Goal: Transaction & Acquisition: Purchase product/service

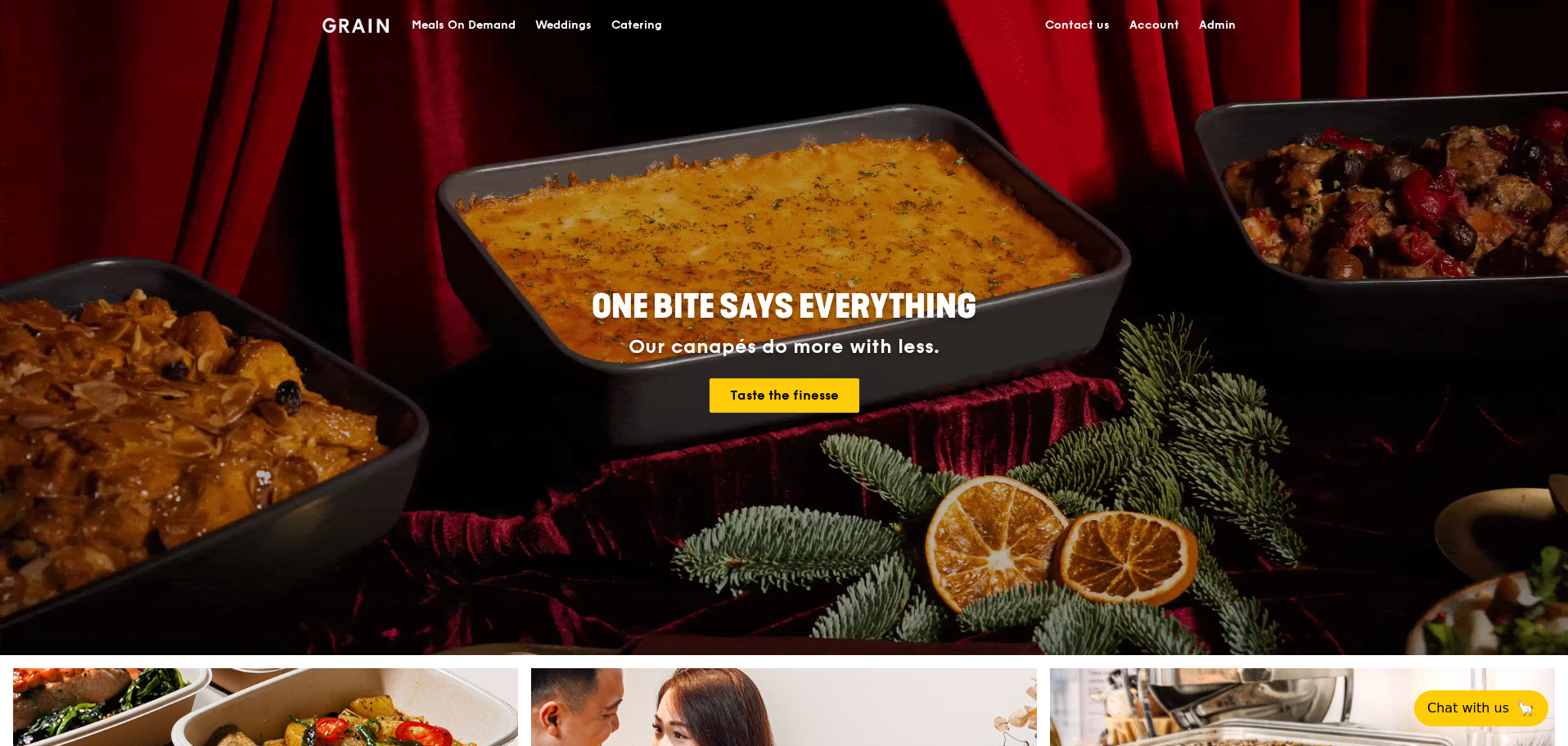
click at [443, 26] on div "Meals On Demand" at bounding box center [464, 25] width 104 height 49
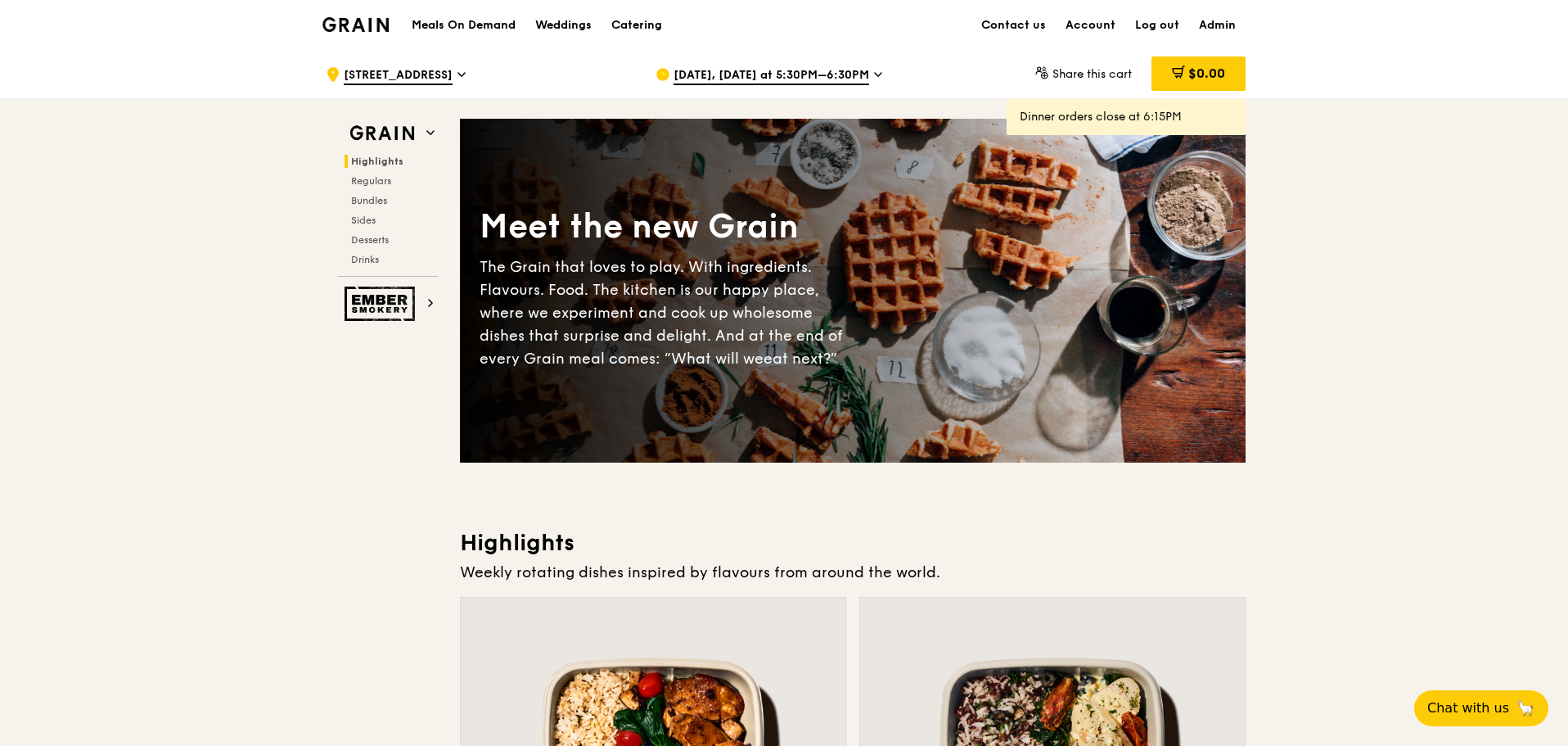
click at [803, 80] on span "[DATE], [DATE] at 5:30PM–6:30PM" at bounding box center [772, 76] width 196 height 18
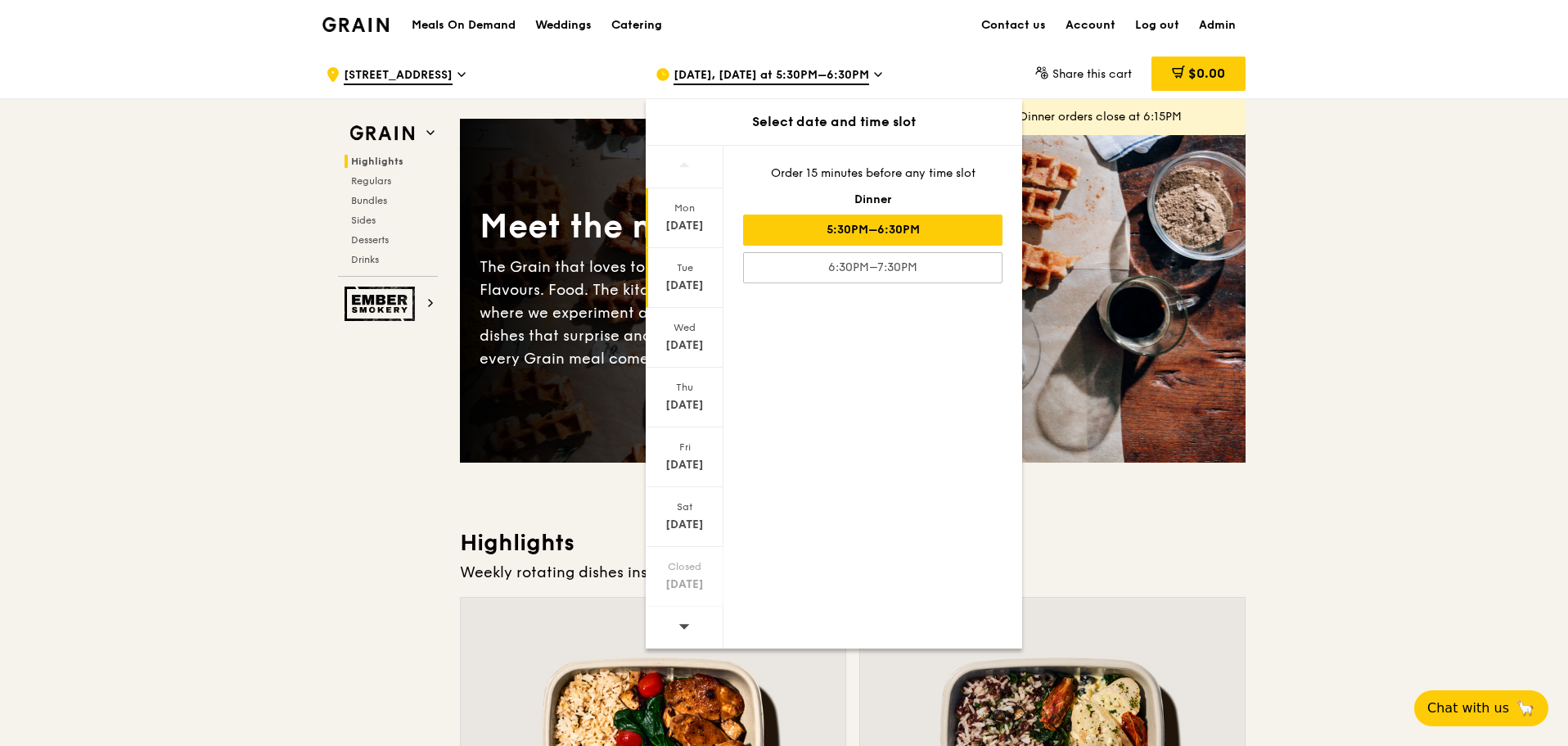
click at [696, 285] on div "[DATE]" at bounding box center [685, 286] width 73 height 16
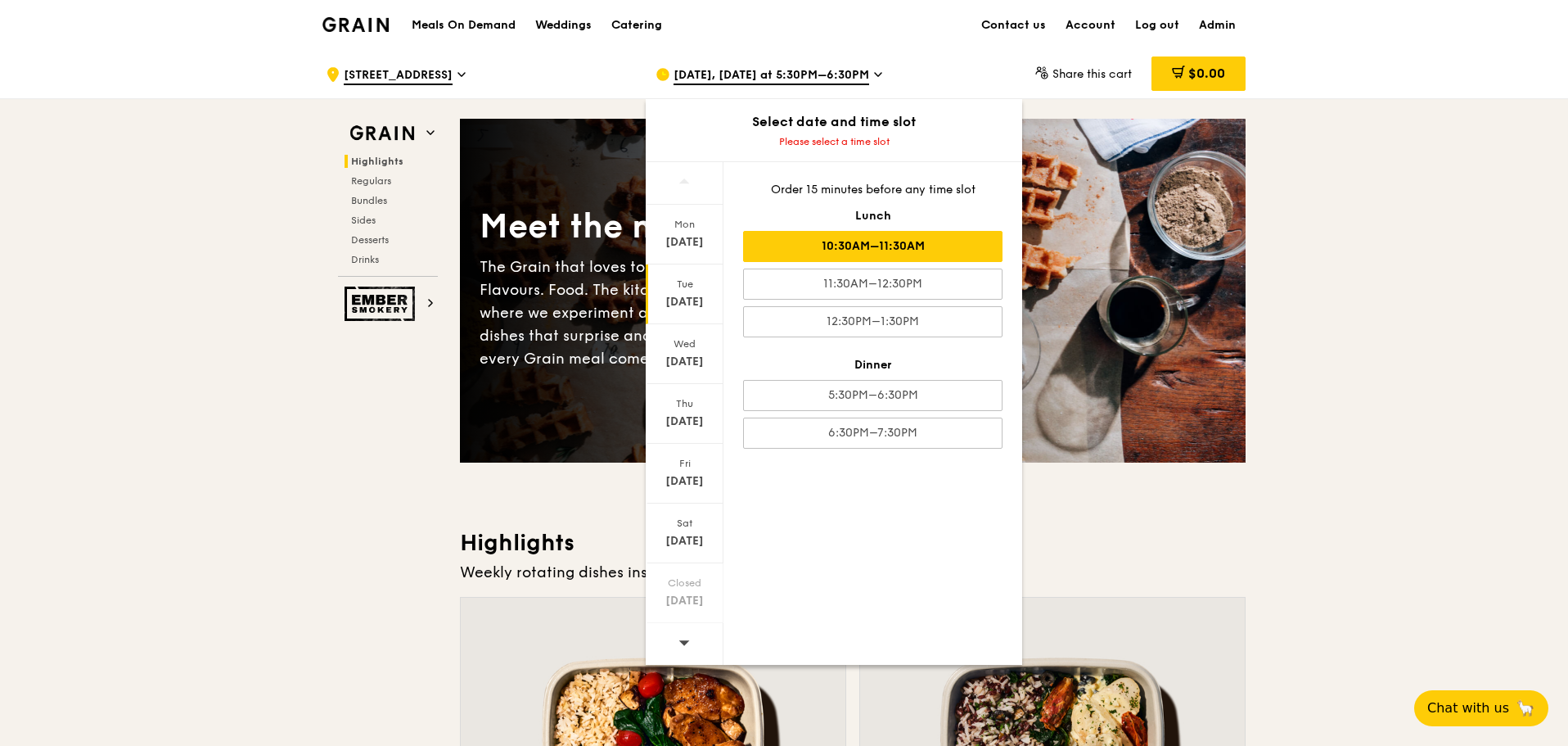
click at [923, 240] on div "10:30AM–11:30AM" at bounding box center [873, 246] width 259 height 31
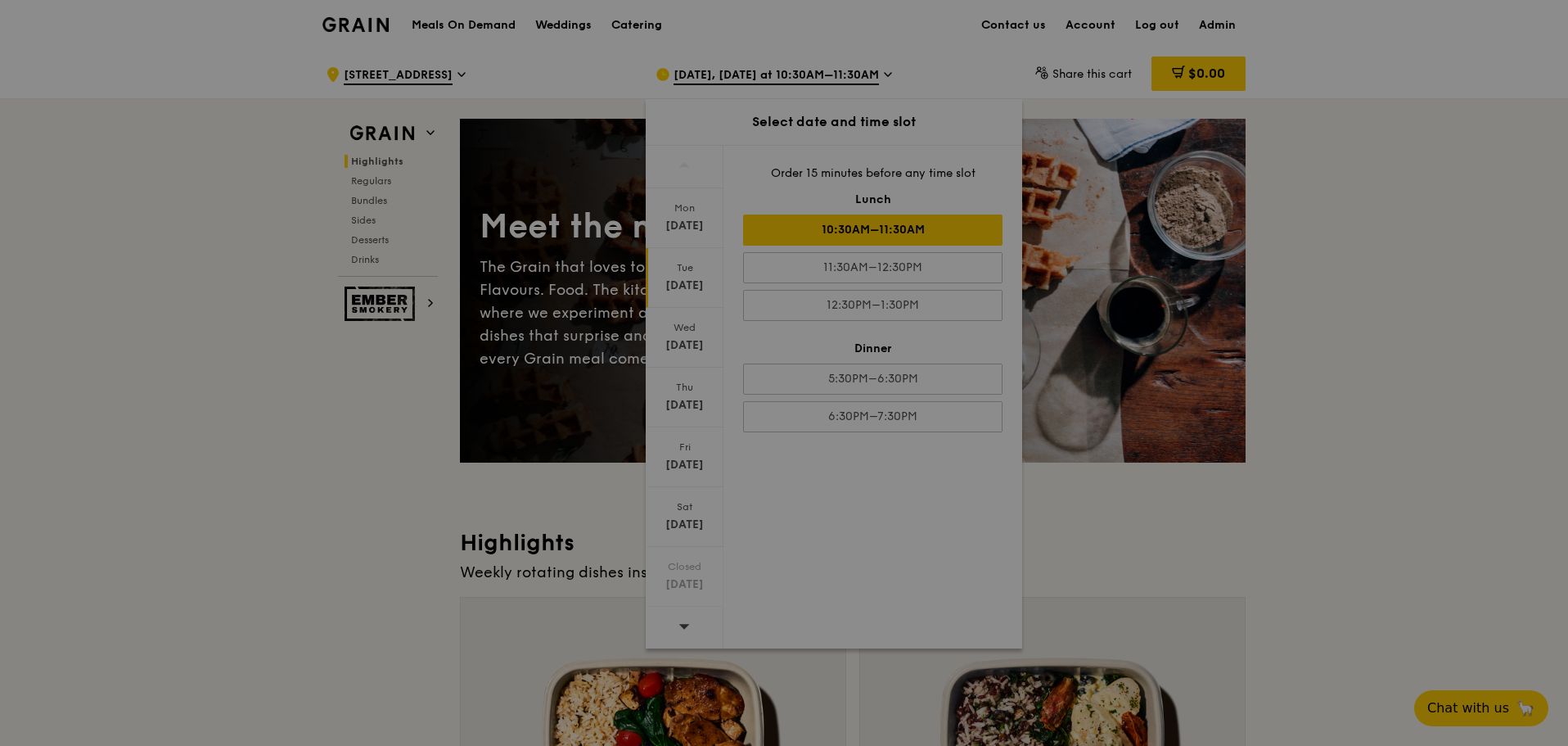
click at [1305, 257] on div at bounding box center [784, 373] width 1568 height 746
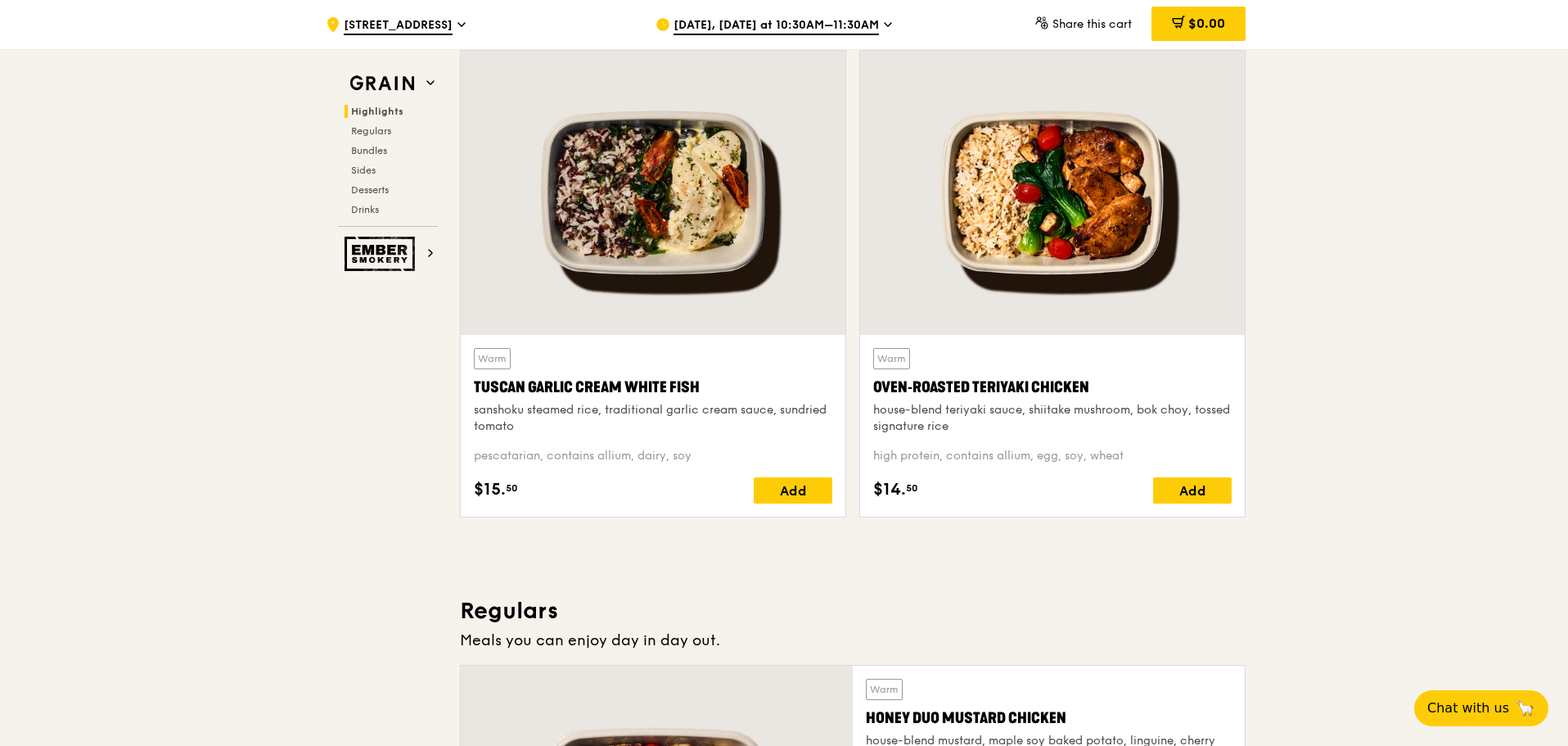
click at [1245, 232] on div "Warm Oven‑Roasted Teriyaki Chicken house-blend teriyaki sauce, shiitake mushroo…" at bounding box center [1053, 284] width 386 height 467
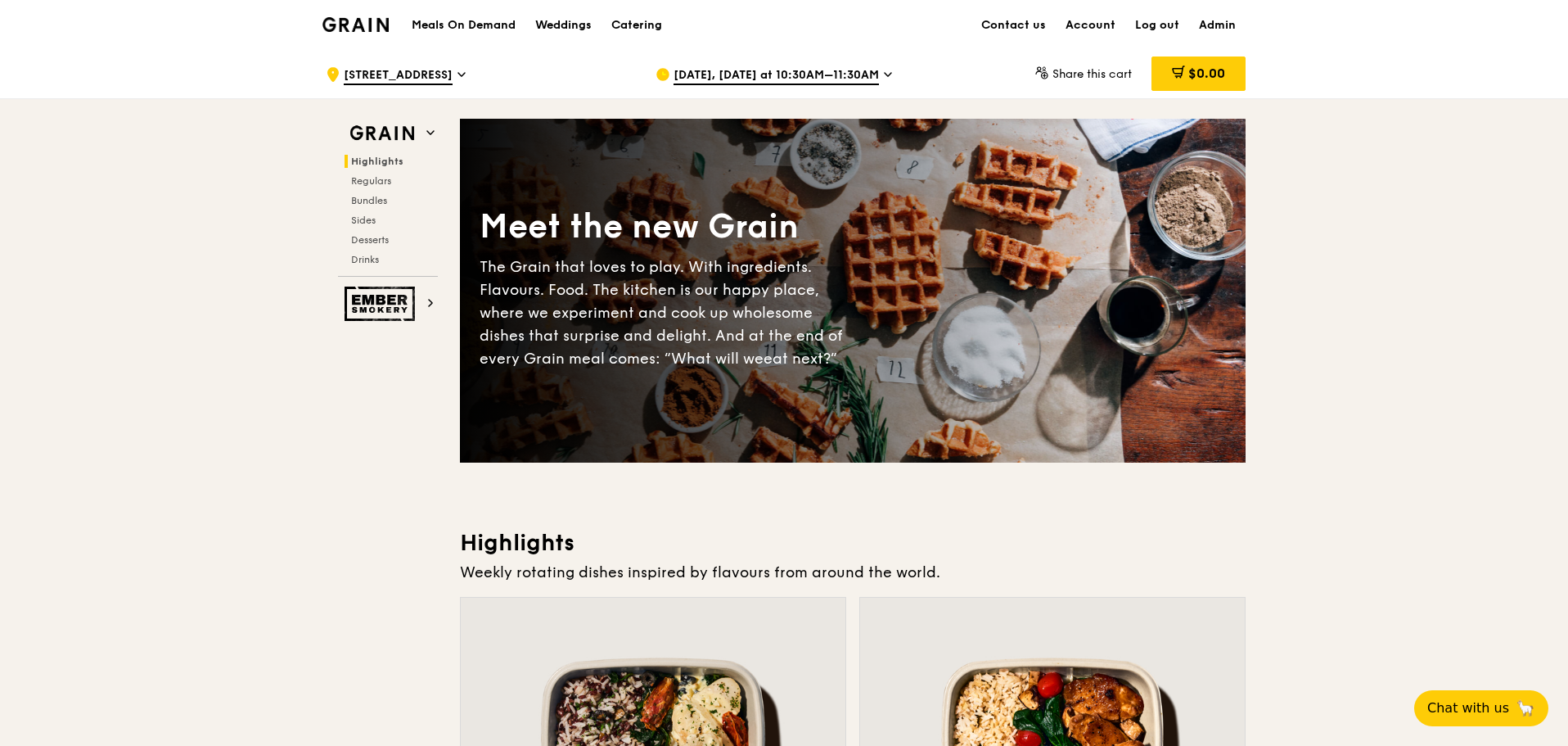
click at [1245, 232] on div "Meet the new Grain The Grain that loves to play. With ingredients. Flavours. Fo…" at bounding box center [853, 291] width 786 height 211
click at [848, 75] on span "[DATE], [DATE] at 10:30AM–11:30AM" at bounding box center [776, 76] width 206 height 18
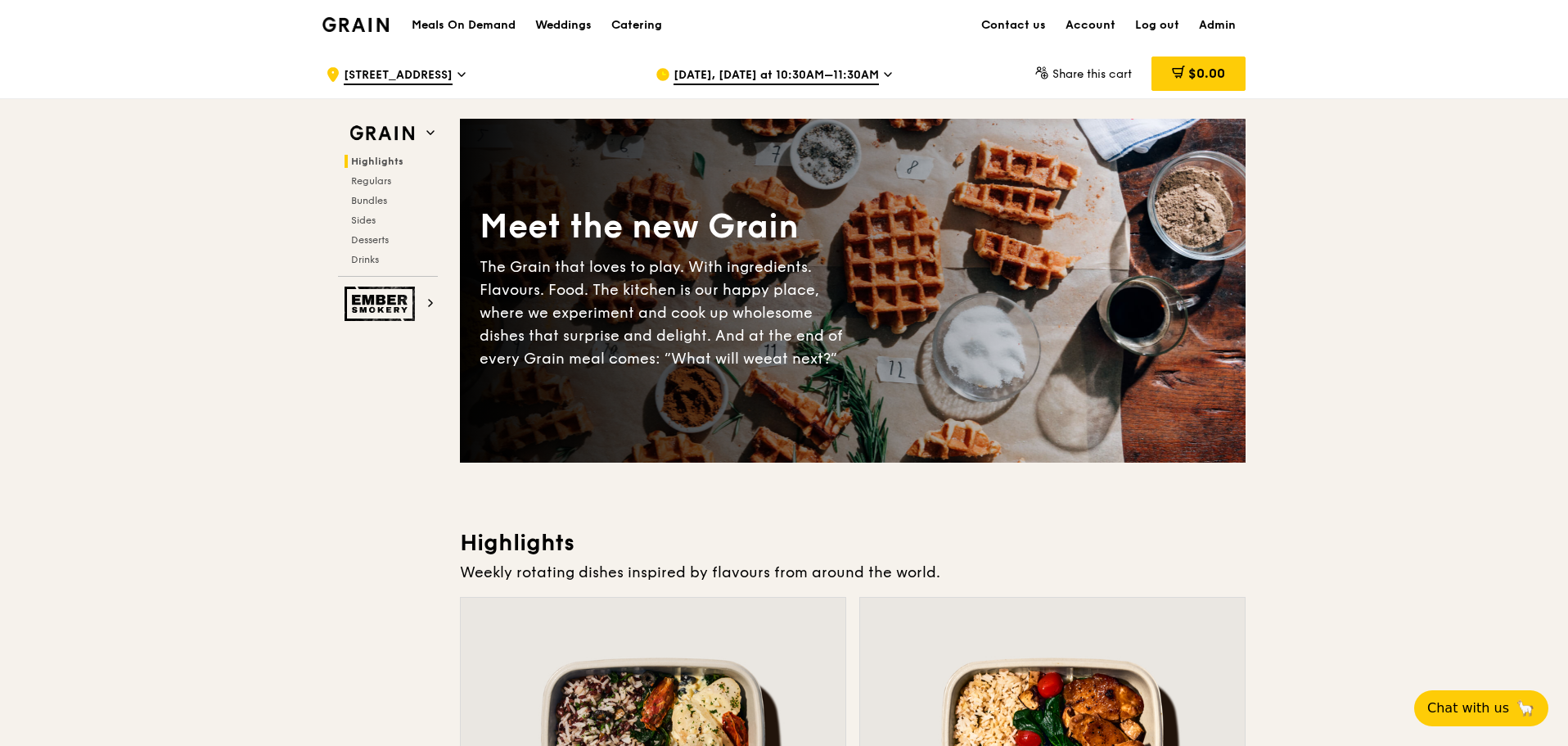
click at [478, 79] on div ".cls-1 { fill: none; stroke: #fff; stroke-linecap: round; stroke-linejoin: roun…" at bounding box center [478, 74] width 304 height 49
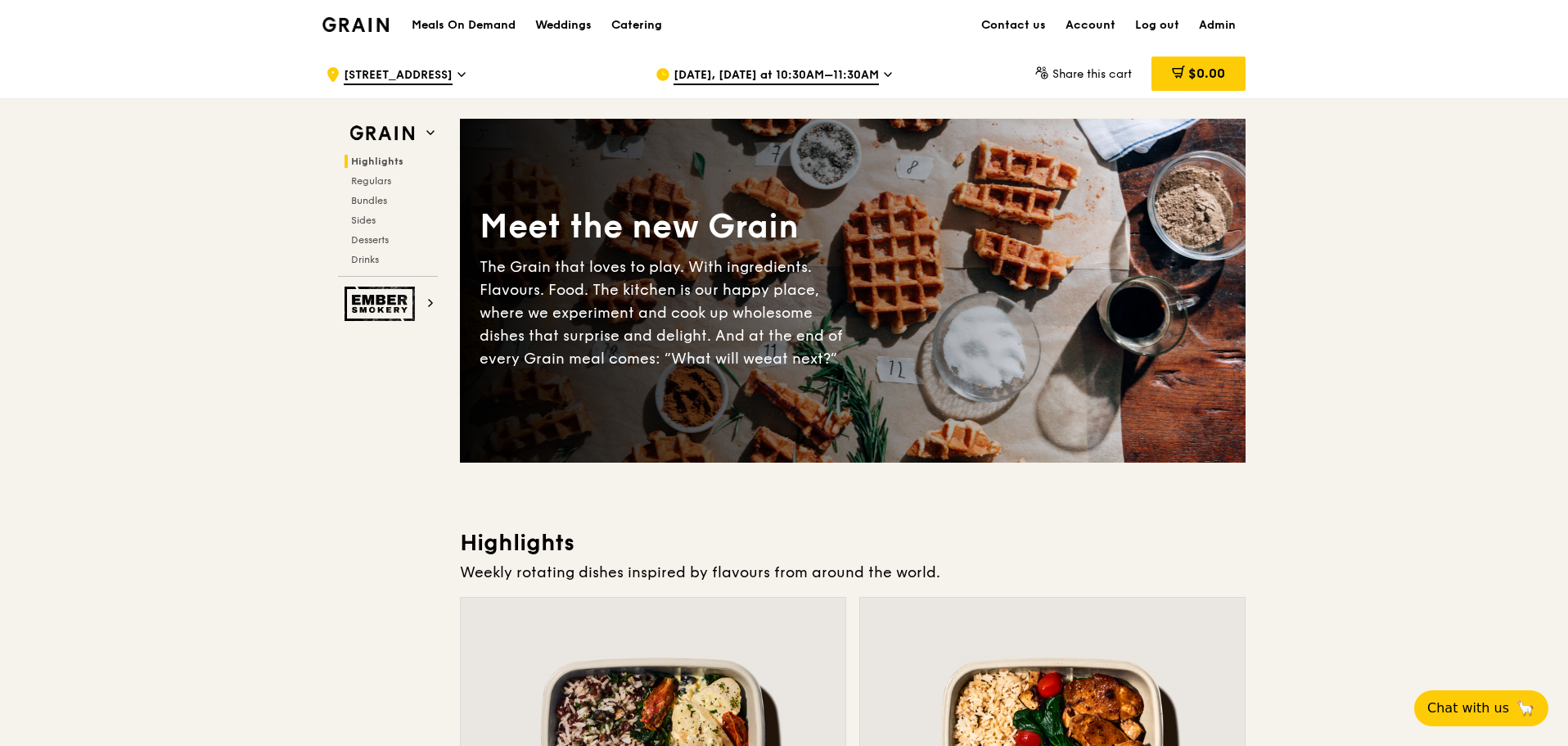
click at [837, 77] on span "[DATE], [DATE] at 10:30AM–11:30AM" at bounding box center [776, 76] width 206 height 18
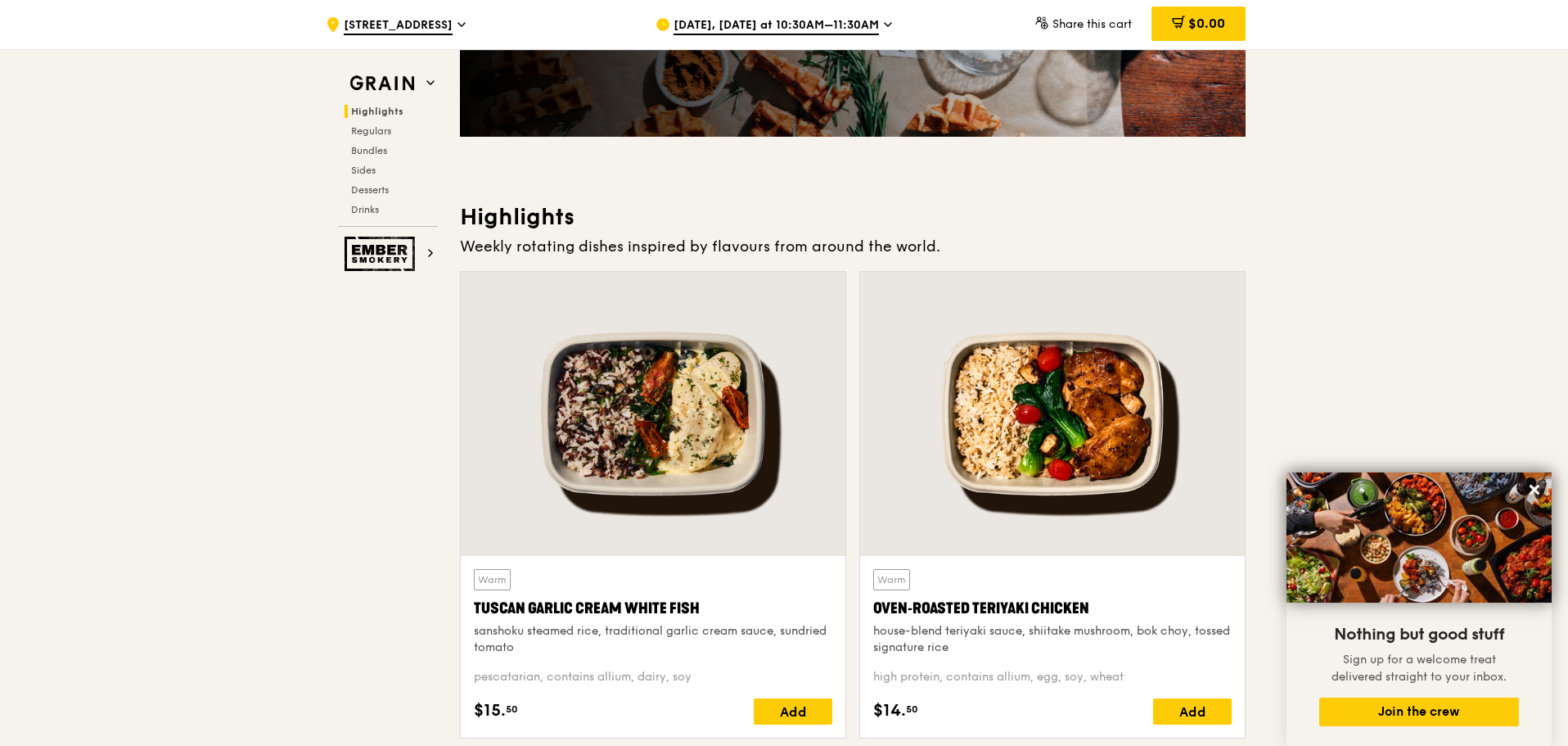
scroll to position [410, 0]
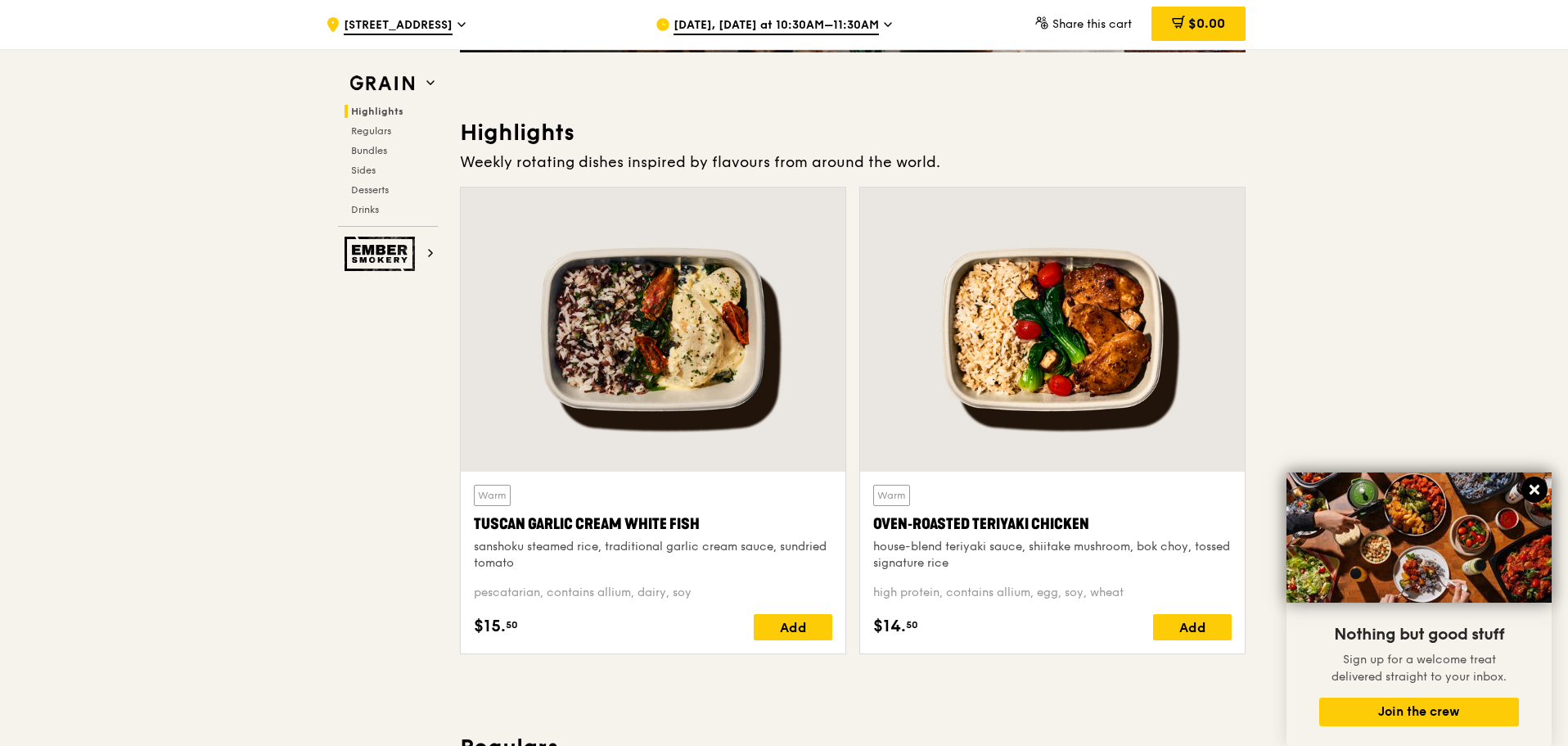
click at [1534, 490] on icon at bounding box center [1534, 489] width 10 height 10
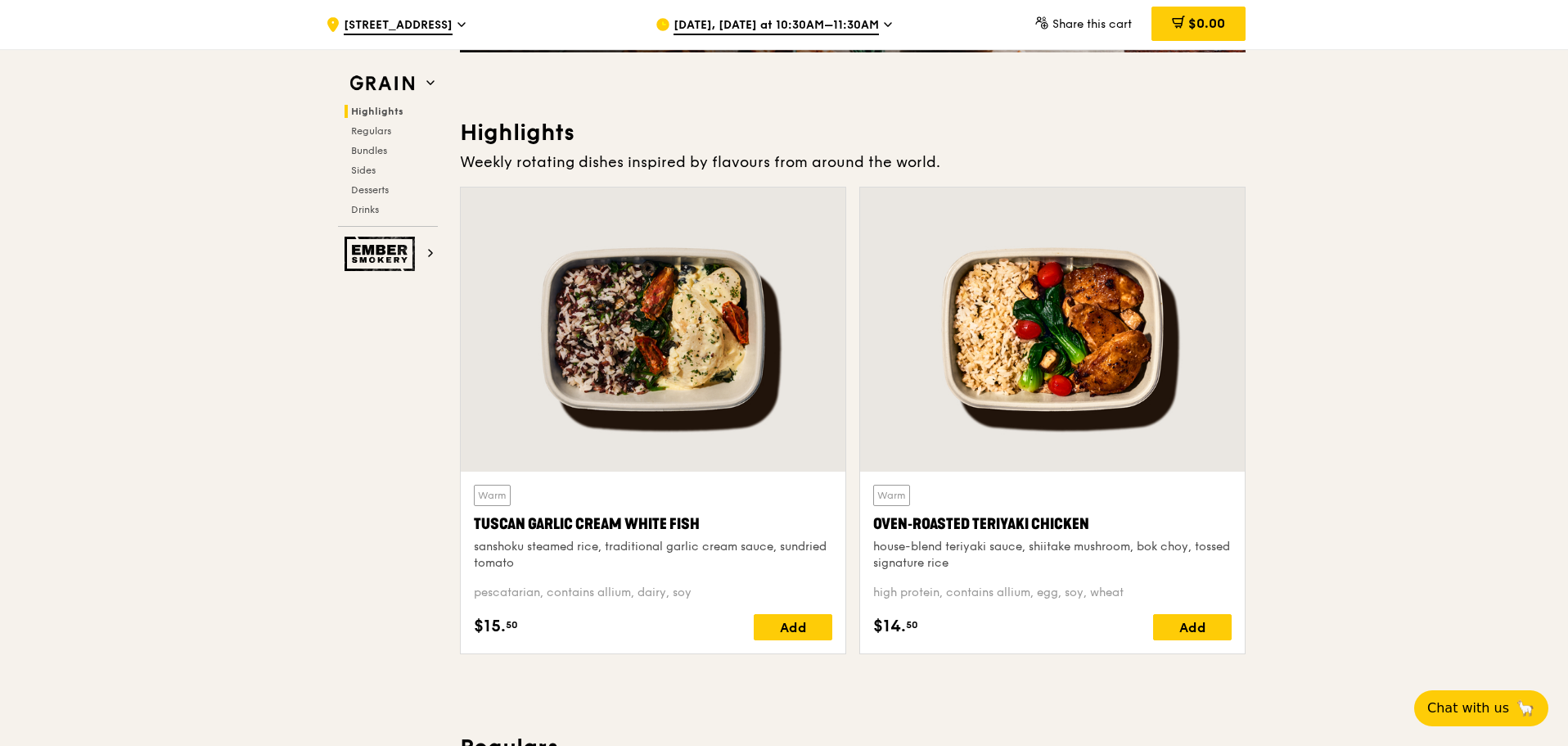
click at [1245, 361] on div "Warm Oven‑Roasted Teriyaki Chicken house-blend teriyaki sauce, shiitake mushroo…" at bounding box center [1053, 420] width 386 height 467
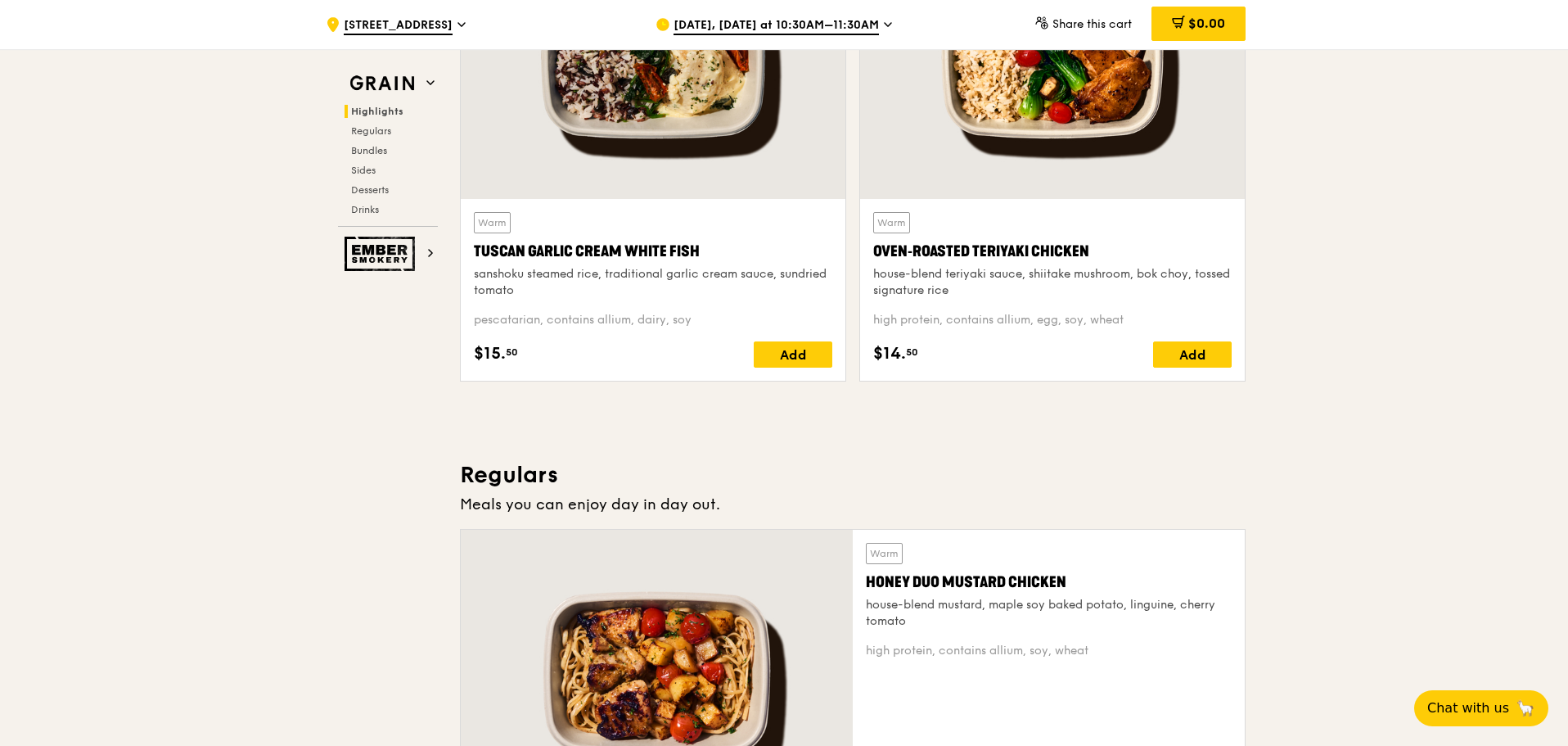
click at [1245, 361] on div "Warm Oven‑Roasted Teriyaki Chicken house-blend teriyaki sauce, shiitake mushroo…" at bounding box center [1053, 148] width 386 height 467
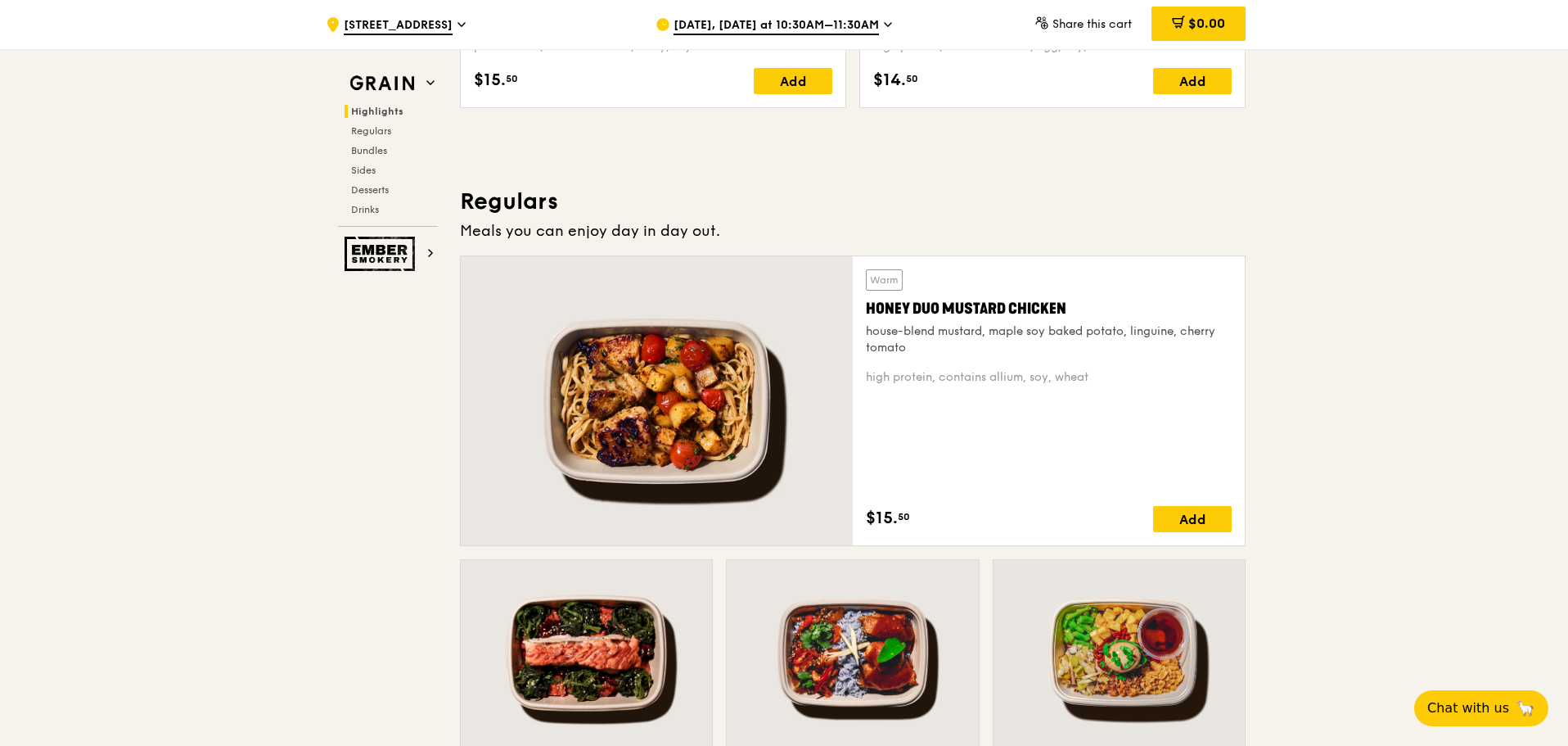
click at [1245, 360] on div "Warm Honey Duo Mustard Chicken house-blend mustard, maple soy baked potato, lin…" at bounding box center [853, 401] width 786 height 290
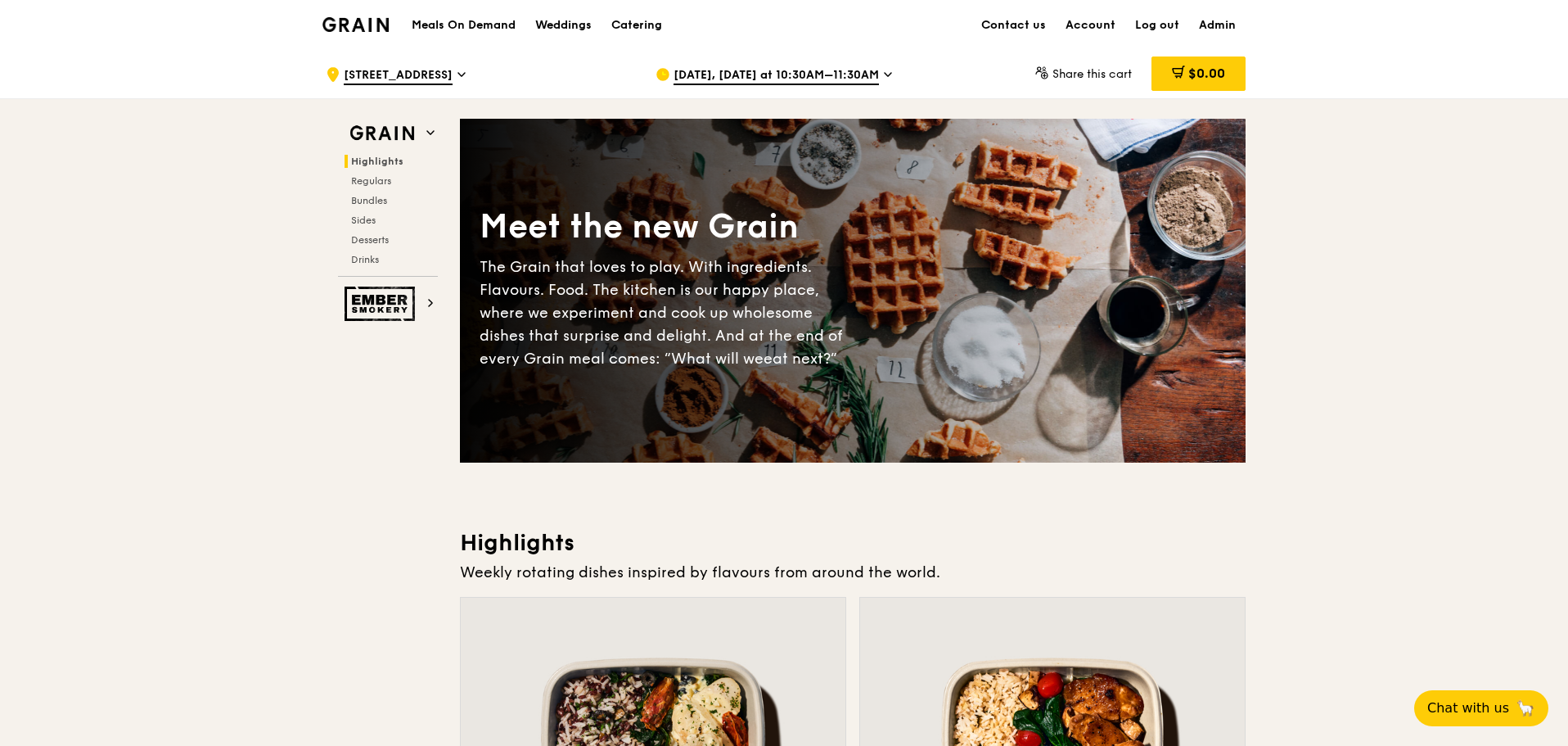
click at [1245, 360] on div "Meet the new Grain The Grain that loves to play. With ingredients. Flavours. Fo…" at bounding box center [853, 291] width 786 height 211
